Goal: Task Accomplishment & Management: Manage account settings

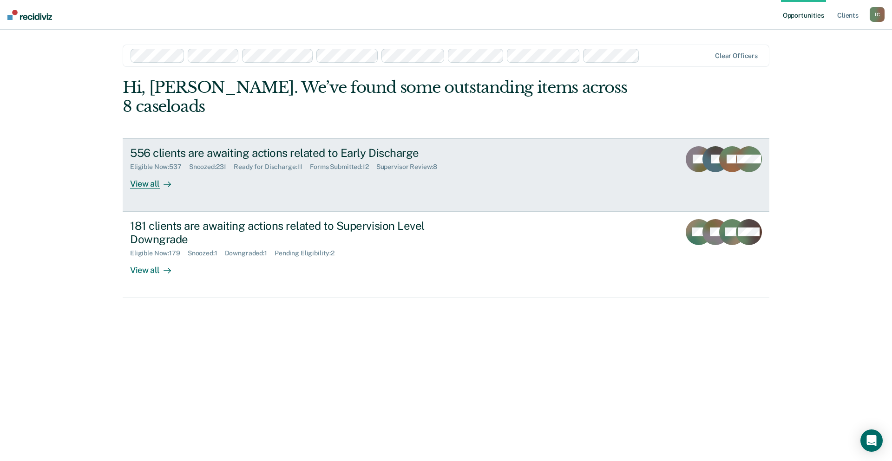
click at [233, 146] on div "556 clients are awaiting actions related to Early Discharge" at bounding box center [293, 152] width 326 height 13
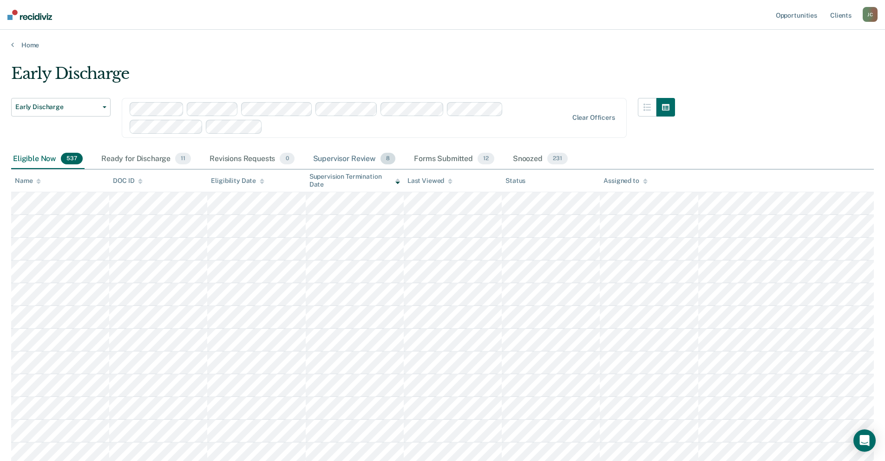
click at [348, 160] on div "Supervisor Review 8" at bounding box center [354, 159] width 86 height 20
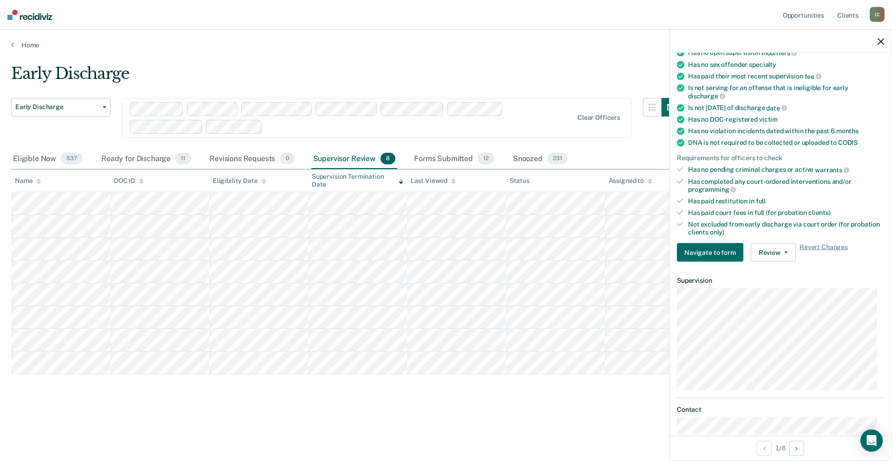
scroll to position [139, 0]
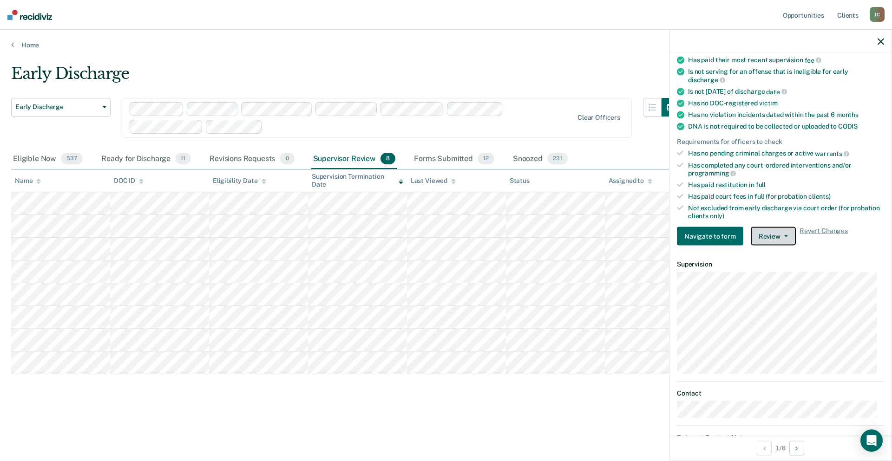
click at [776, 233] on button "Review" at bounding box center [773, 236] width 45 height 19
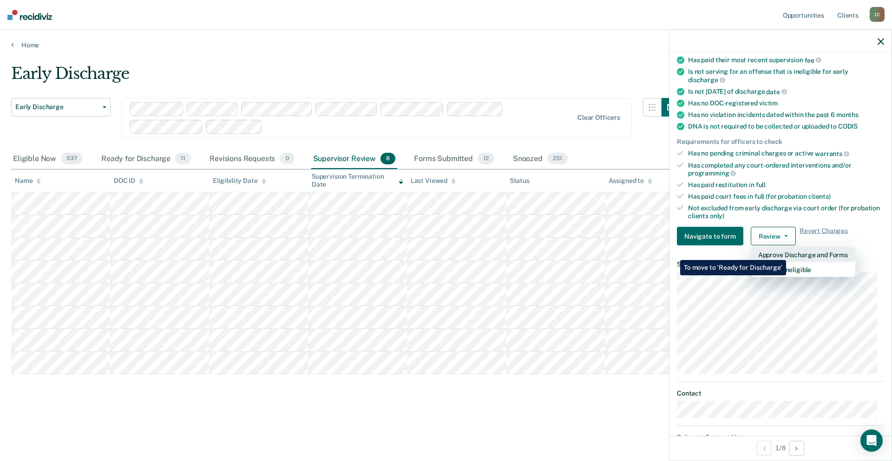
click at [786, 253] on button "Approve Discharge and Forms" at bounding box center [803, 255] width 105 height 15
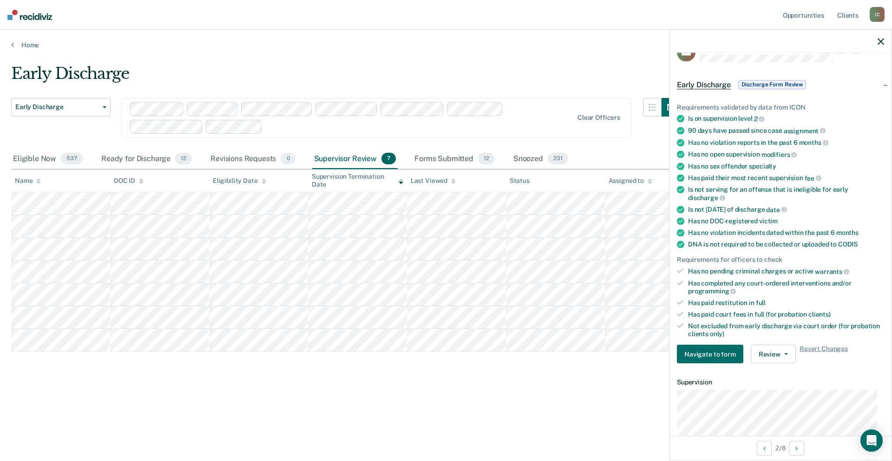
scroll to position [46, 0]
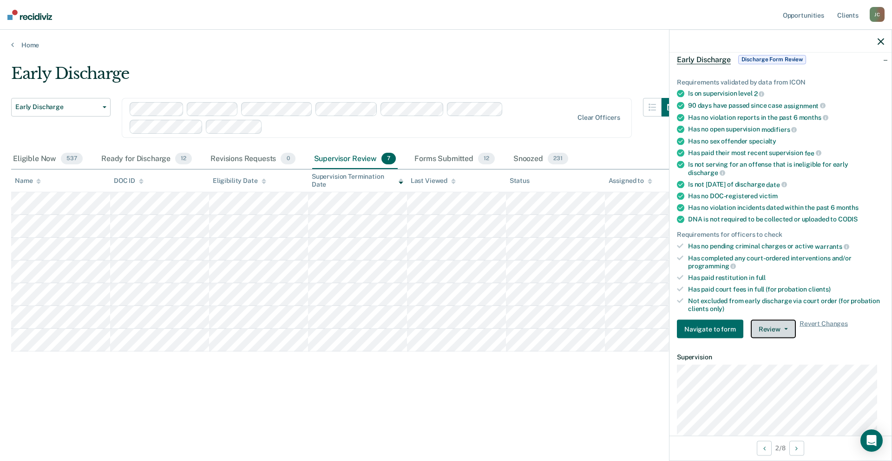
click at [779, 331] on button "Review" at bounding box center [773, 329] width 45 height 19
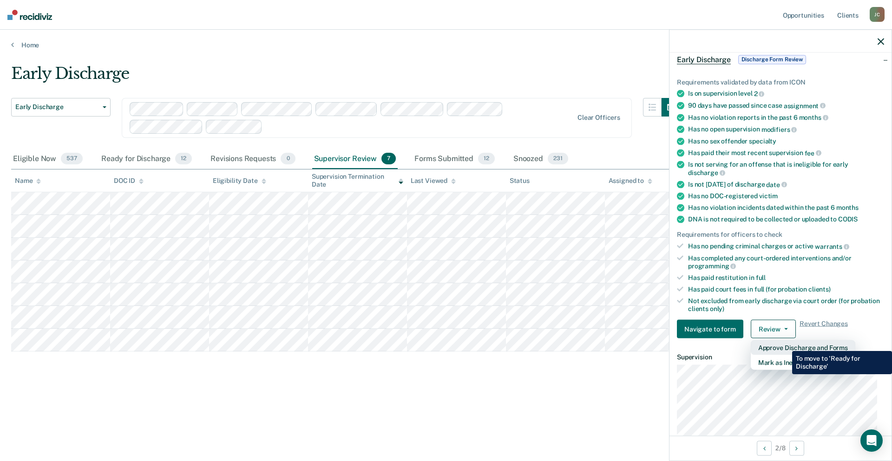
click at [785, 344] on button "Approve Discharge and Forms" at bounding box center [803, 348] width 105 height 15
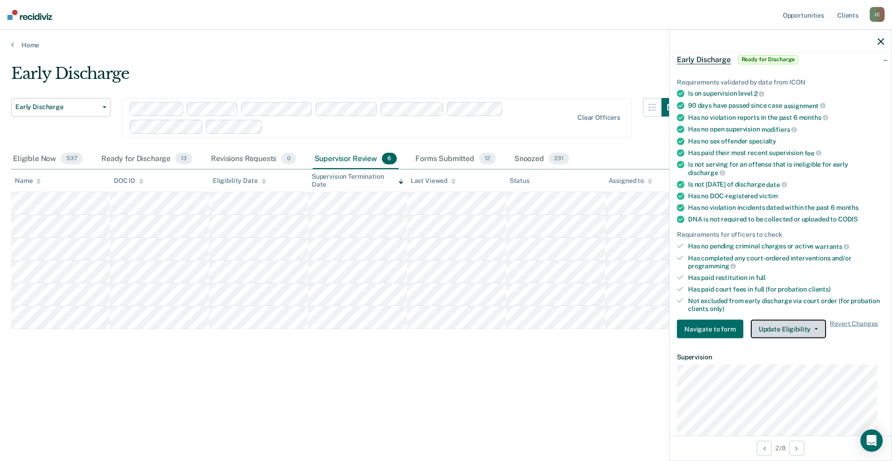
click at [787, 328] on button "Update Eligibility" at bounding box center [788, 329] width 75 height 19
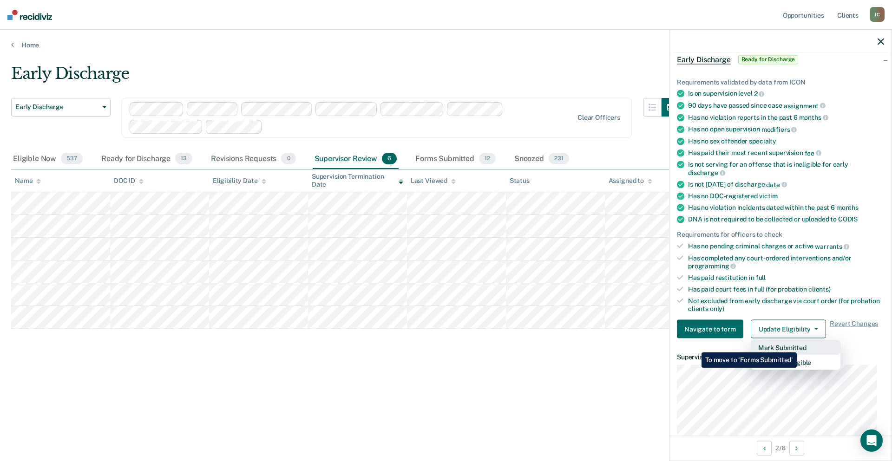
click at [799, 346] on button "Mark Submitted" at bounding box center [796, 348] width 90 height 15
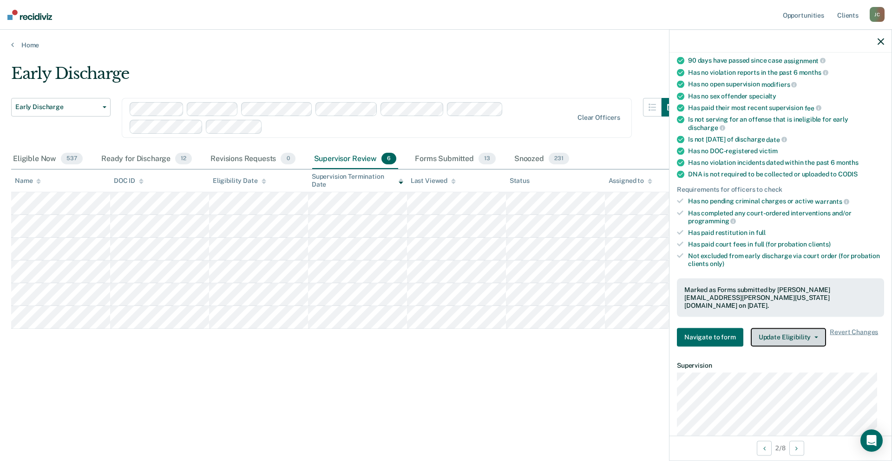
scroll to position [93, 0]
click at [794, 327] on button "Update Eligibility" at bounding box center [788, 336] width 75 height 19
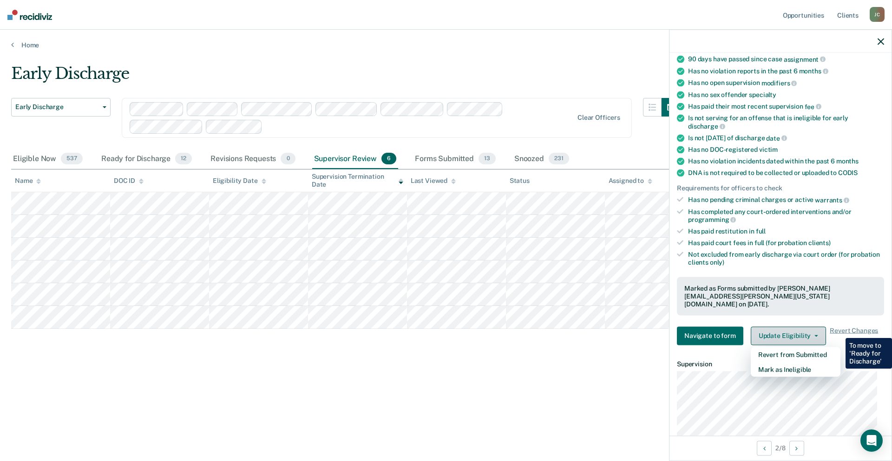
click at [794, 327] on button "Update Eligibility" at bounding box center [788, 336] width 75 height 19
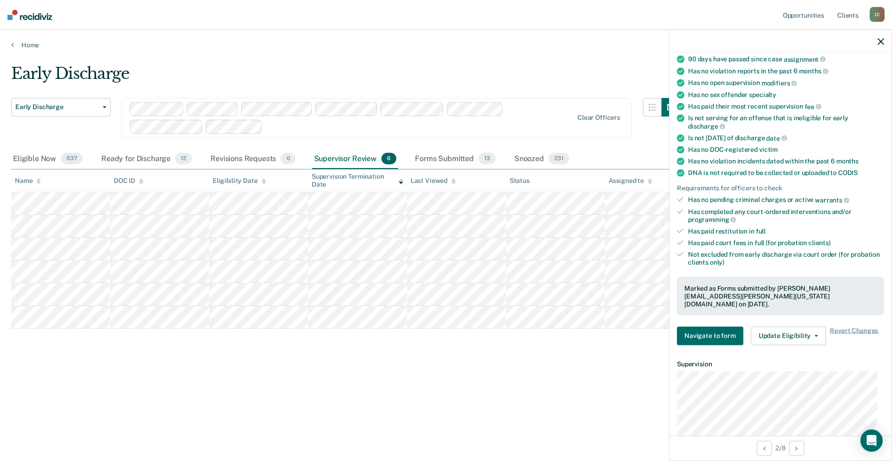
click at [446, 412] on div "Early Discharge Early Discharge Early Discharge Supervision Level Downgrade Cle…" at bounding box center [446, 242] width 870 height 357
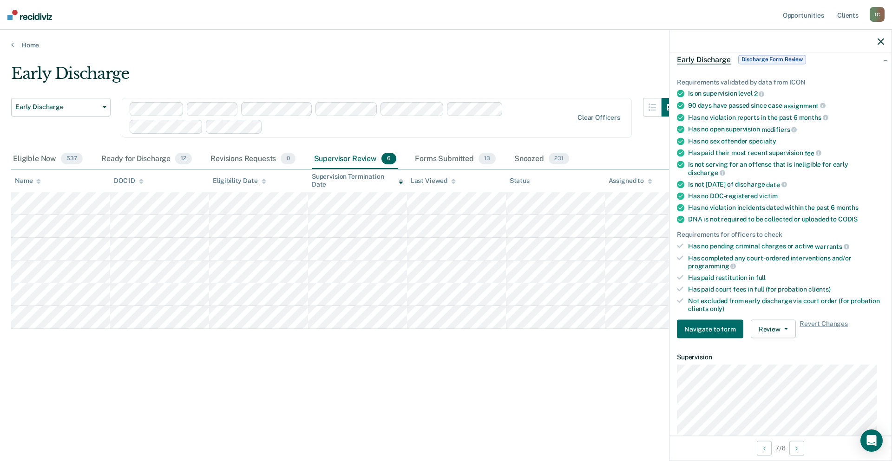
scroll to position [0, 0]
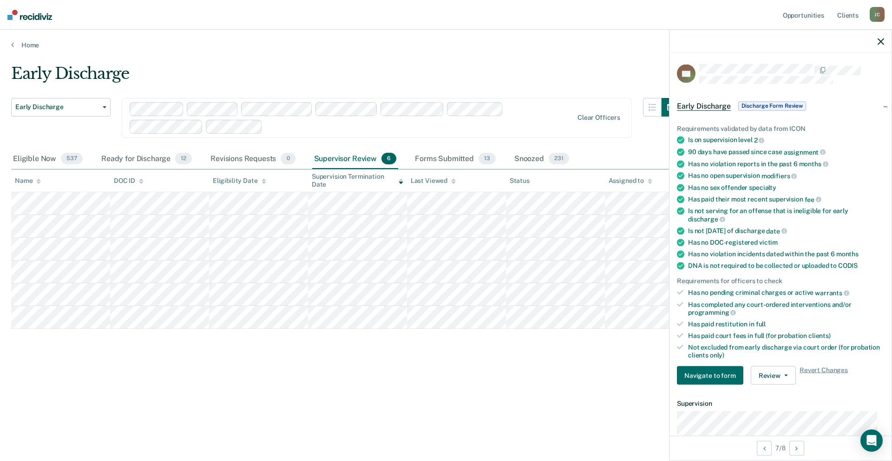
click at [367, 161] on div "Supervisor Review 6" at bounding box center [355, 159] width 86 height 20
click at [241, 164] on div "Revisions Requests 0" at bounding box center [253, 159] width 88 height 20
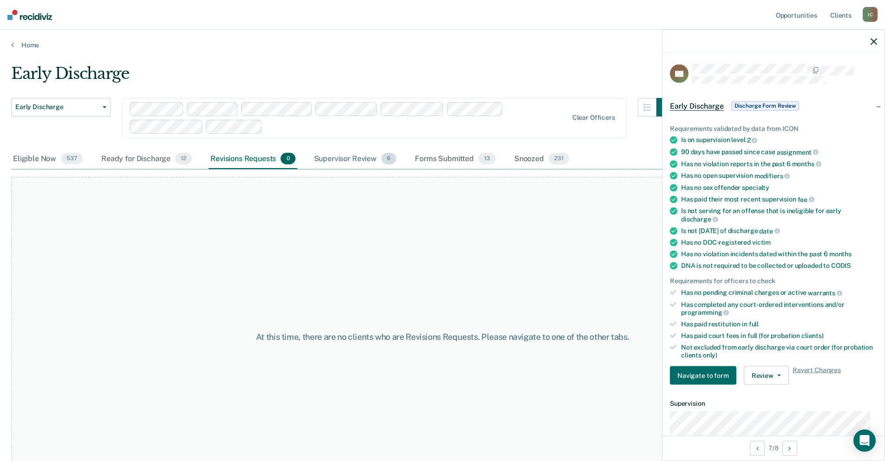
click at [335, 160] on div "Supervisor Review 6" at bounding box center [355, 159] width 86 height 20
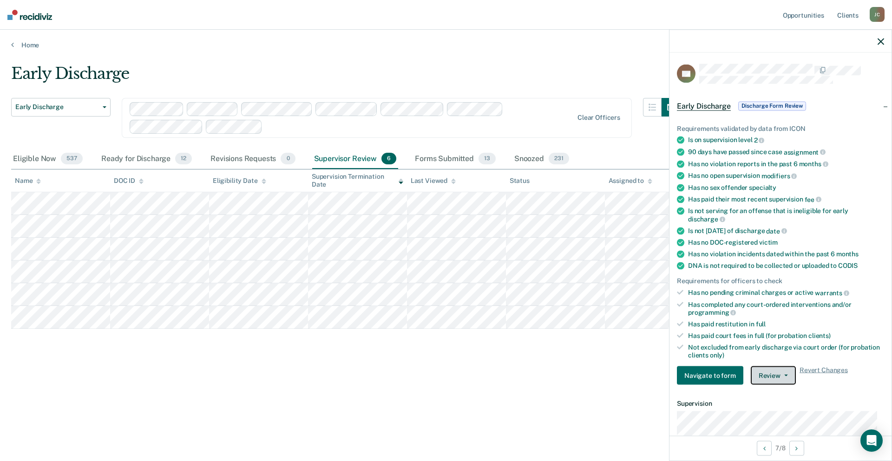
click at [778, 379] on button "Review" at bounding box center [773, 376] width 45 height 19
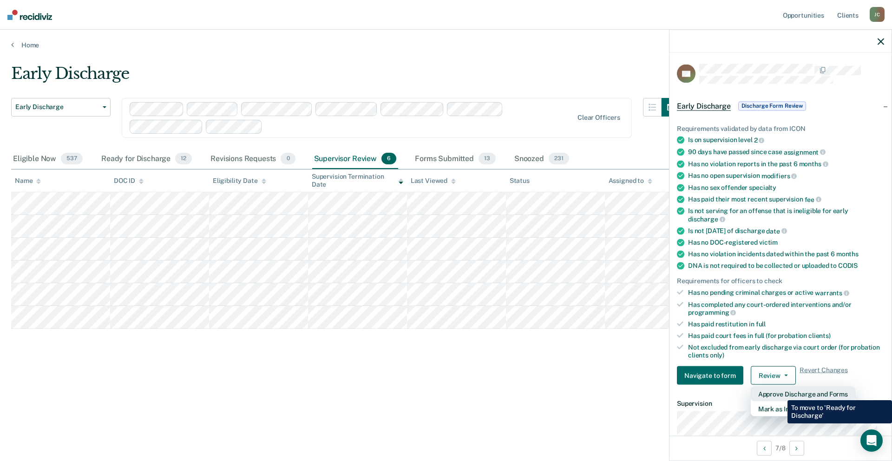
click at [781, 394] on button "Approve Discharge and Forms" at bounding box center [803, 394] width 105 height 15
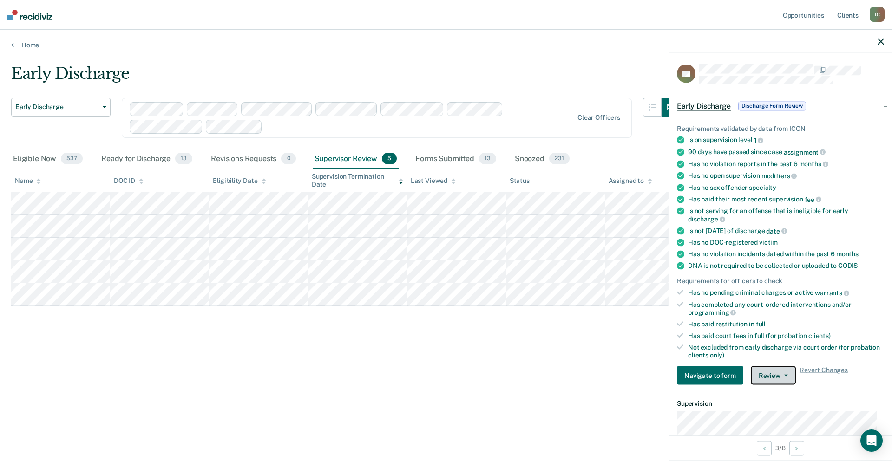
click at [771, 380] on button "Review" at bounding box center [773, 376] width 45 height 19
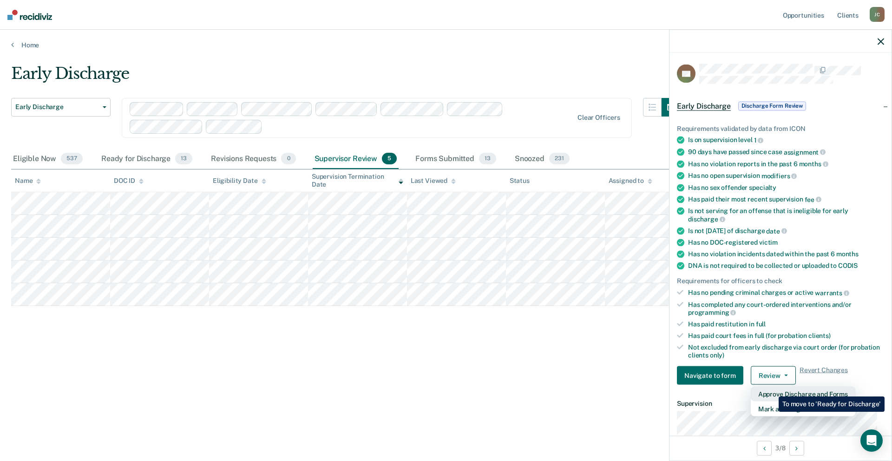
click at [772, 390] on button "Approve Discharge and Forms" at bounding box center [803, 394] width 105 height 15
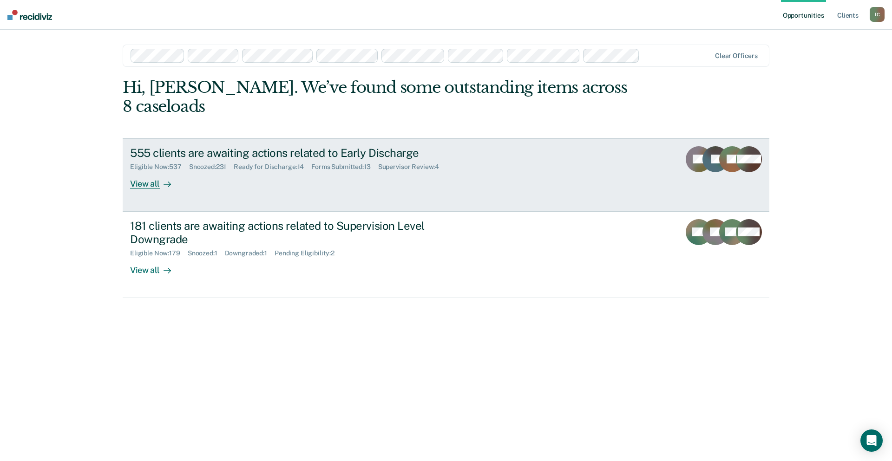
click at [280, 146] on div "555 clients are awaiting actions related to Early Discharge" at bounding box center [293, 152] width 326 height 13
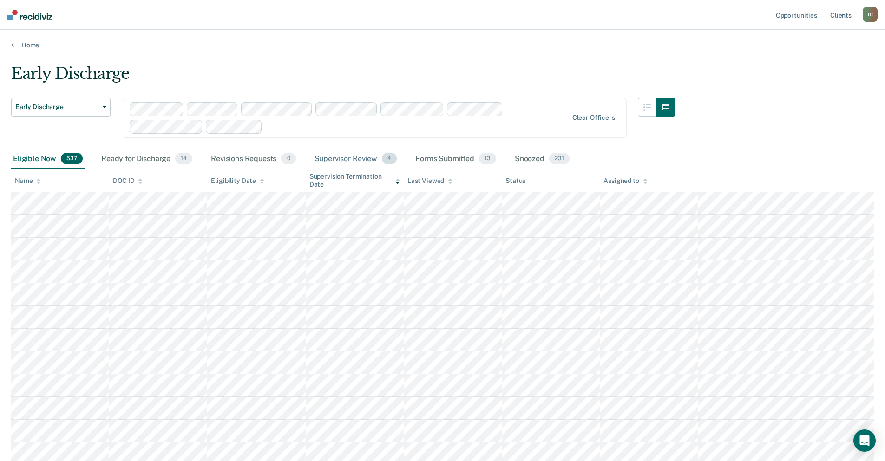
click at [340, 151] on div "Supervisor Review 4" at bounding box center [356, 159] width 86 height 20
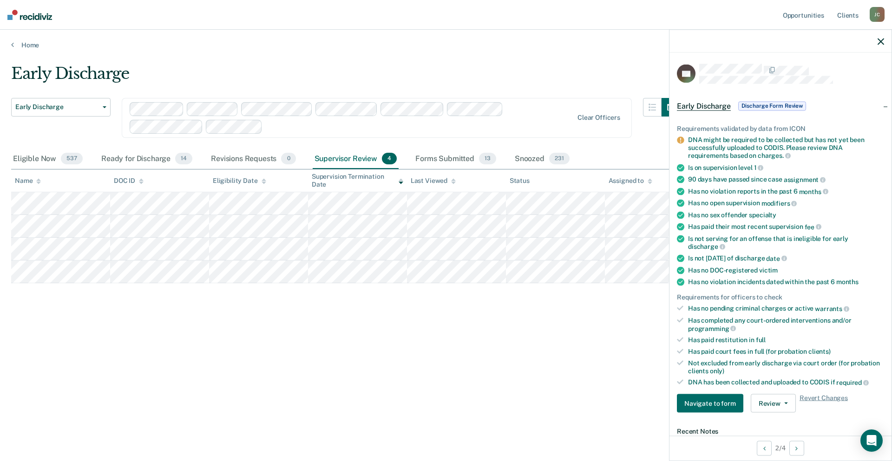
scroll to position [46, 0]
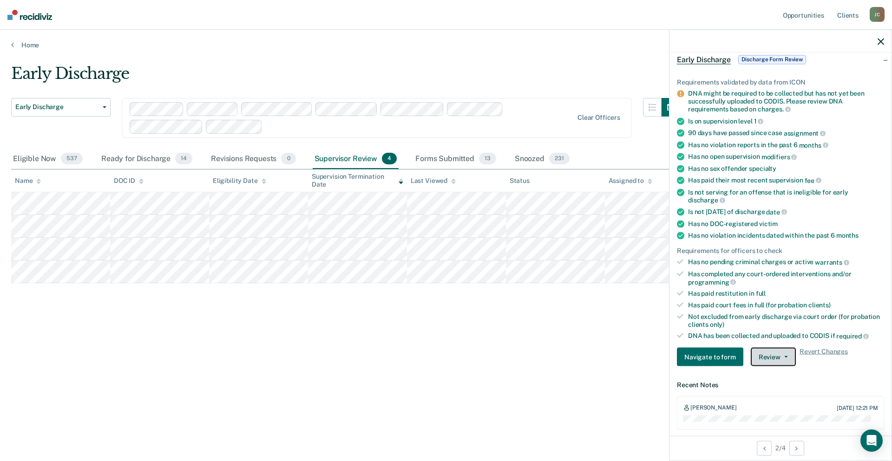
click at [772, 353] on button "Review" at bounding box center [773, 357] width 45 height 19
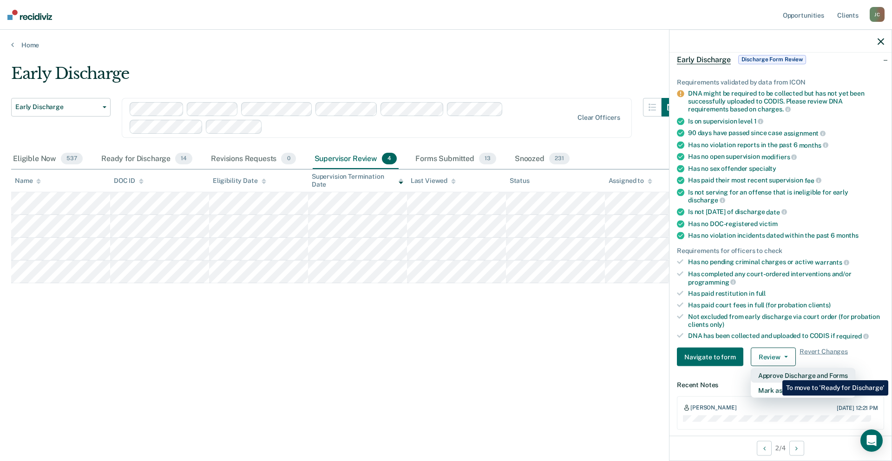
click at [775, 374] on button "Approve Discharge and Forms" at bounding box center [803, 375] width 105 height 15
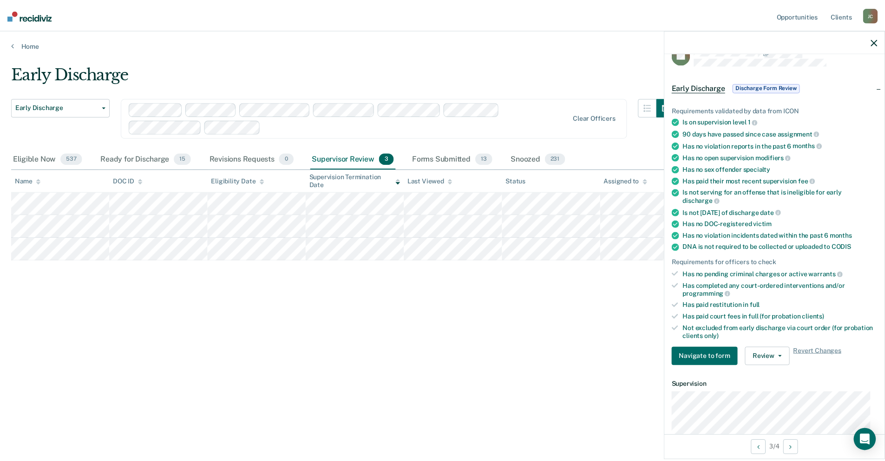
scroll to position [0, 0]
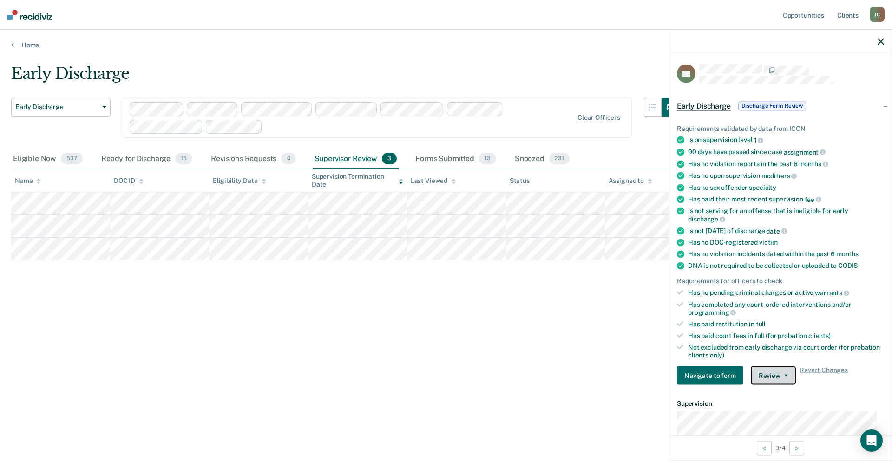
click at [787, 374] on button "Review" at bounding box center [773, 376] width 45 height 19
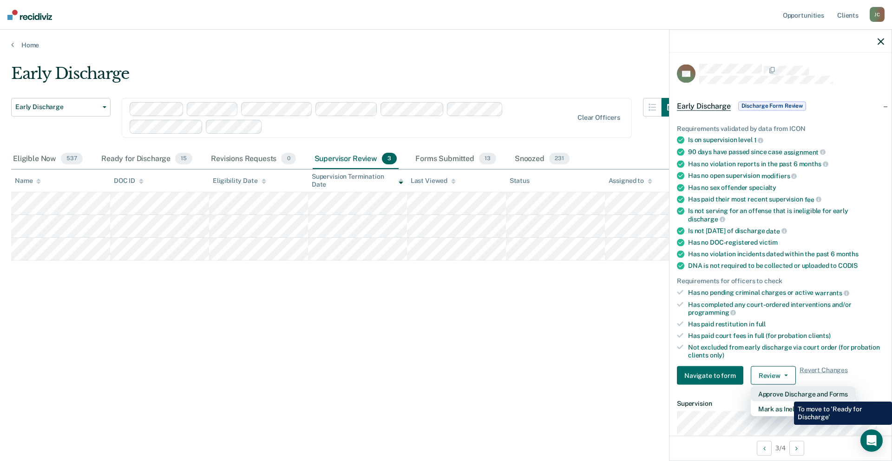
click at [787, 395] on button "Approve Discharge and Forms" at bounding box center [803, 394] width 105 height 15
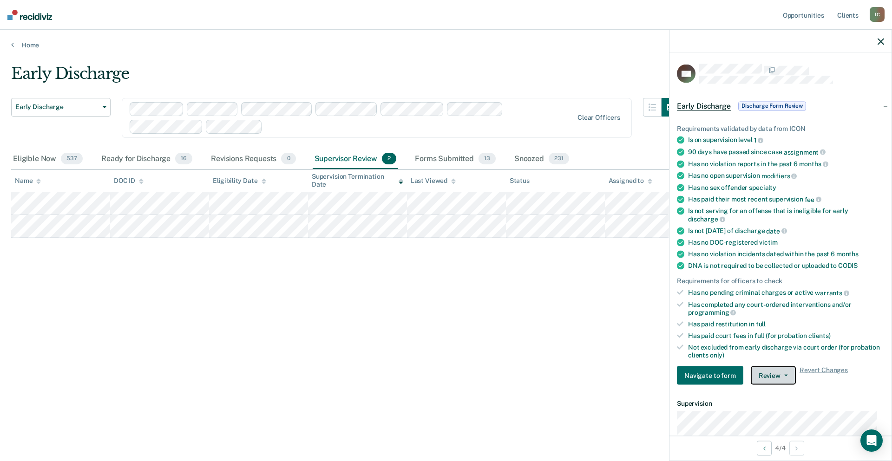
click at [773, 377] on button "Review" at bounding box center [773, 376] width 45 height 19
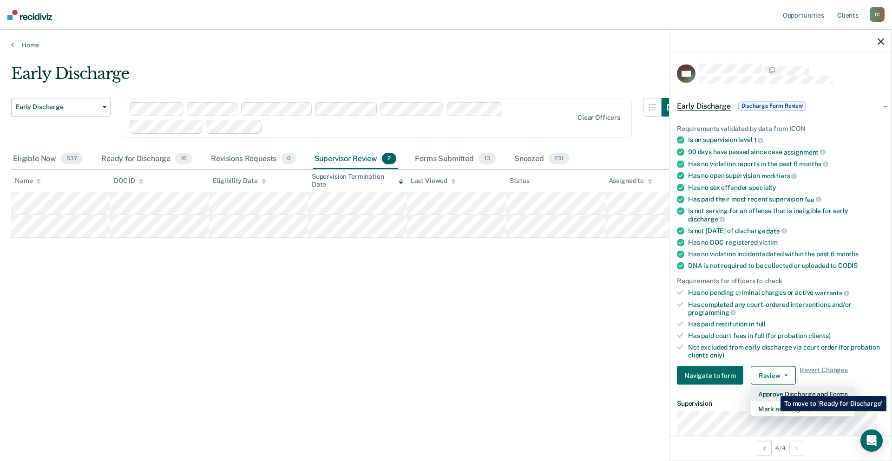
click at [774, 389] on button "Approve Discharge and Forms" at bounding box center [803, 394] width 105 height 15
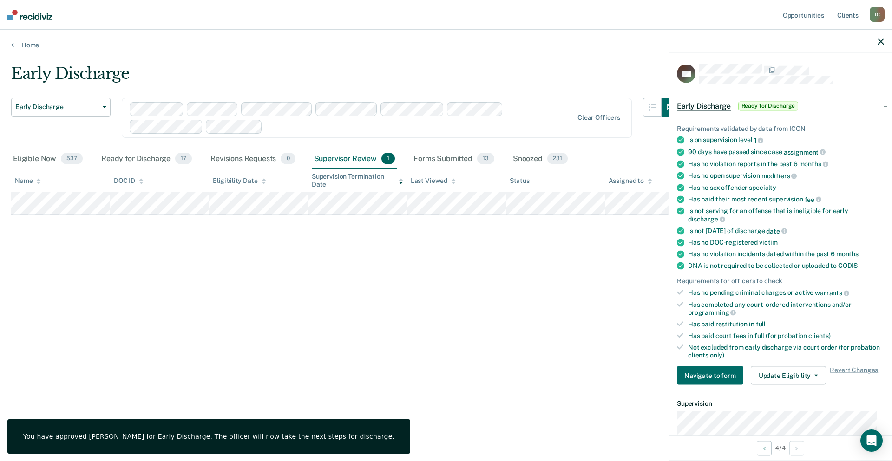
click at [456, 305] on div "Early Discharge Early Discharge Early Discharge Supervision Level Downgrade Cle…" at bounding box center [446, 228] width 870 height 328
click at [881, 44] on icon "button" at bounding box center [881, 41] width 7 height 7
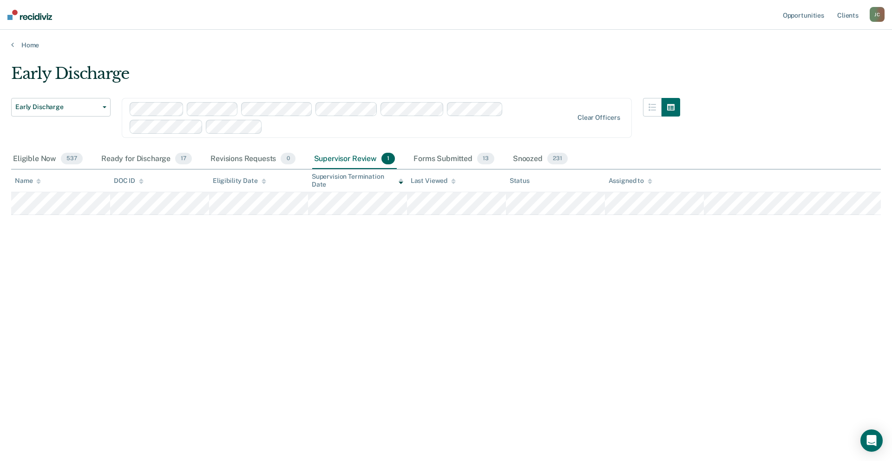
click at [352, 156] on div "Supervisor Review 1" at bounding box center [354, 159] width 85 height 20
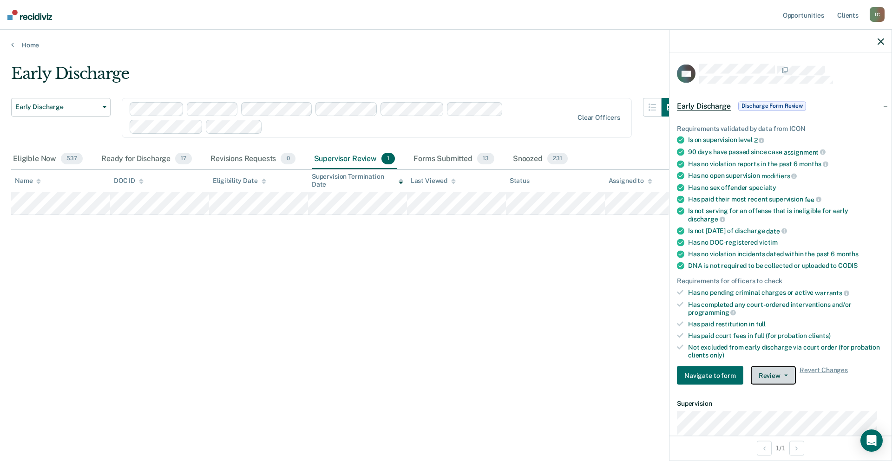
click at [769, 374] on button "Review" at bounding box center [773, 376] width 45 height 19
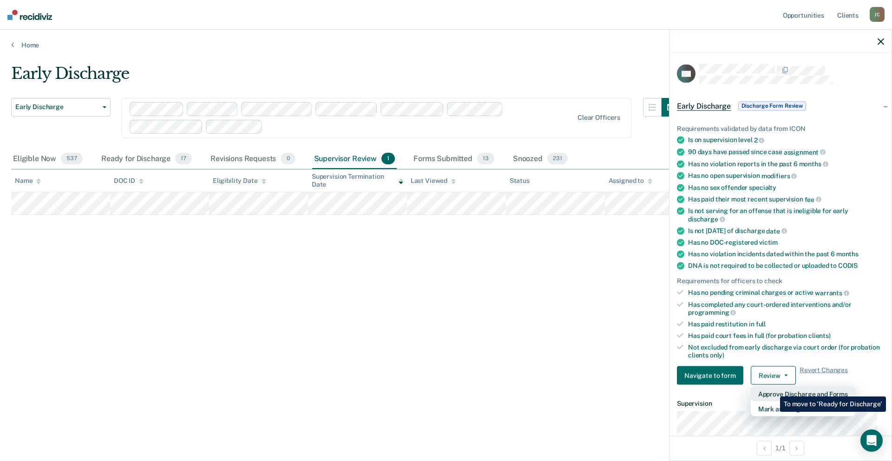
click at [773, 390] on button "Approve Discharge and Forms" at bounding box center [803, 394] width 105 height 15
